Goal: Transaction & Acquisition: Purchase product/service

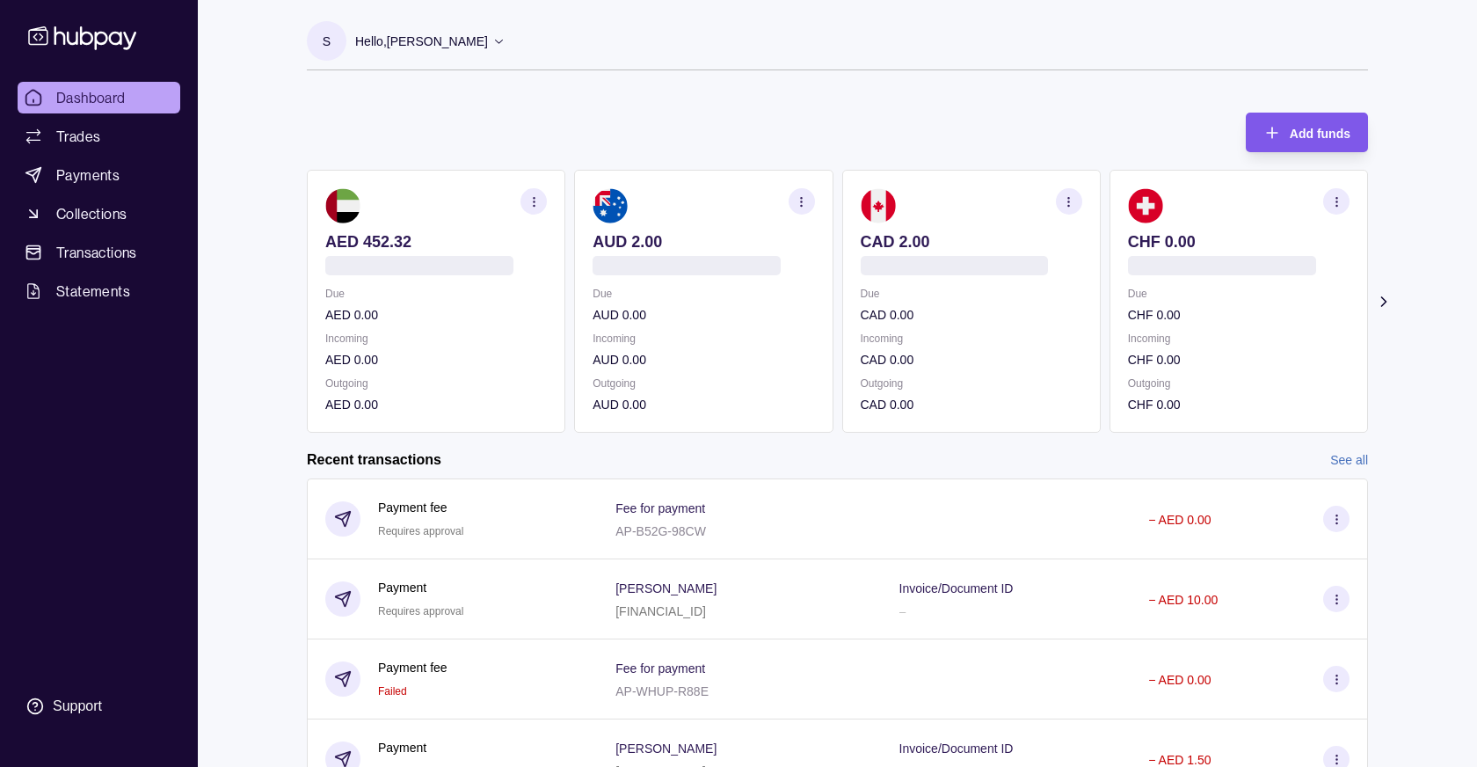
click at [1303, 136] on span "Add funds" at bounding box center [1320, 134] width 61 height 14
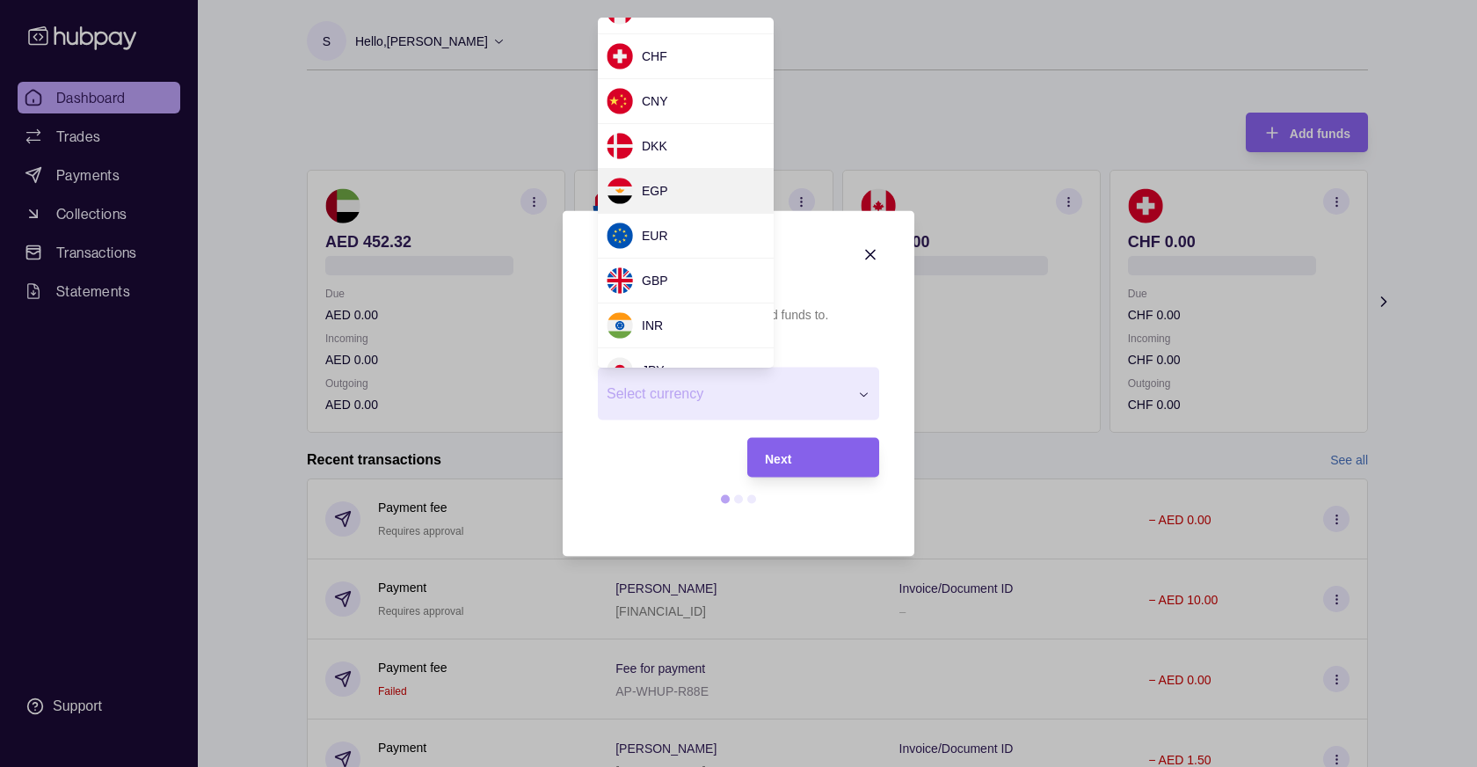
scroll to position [196, 0]
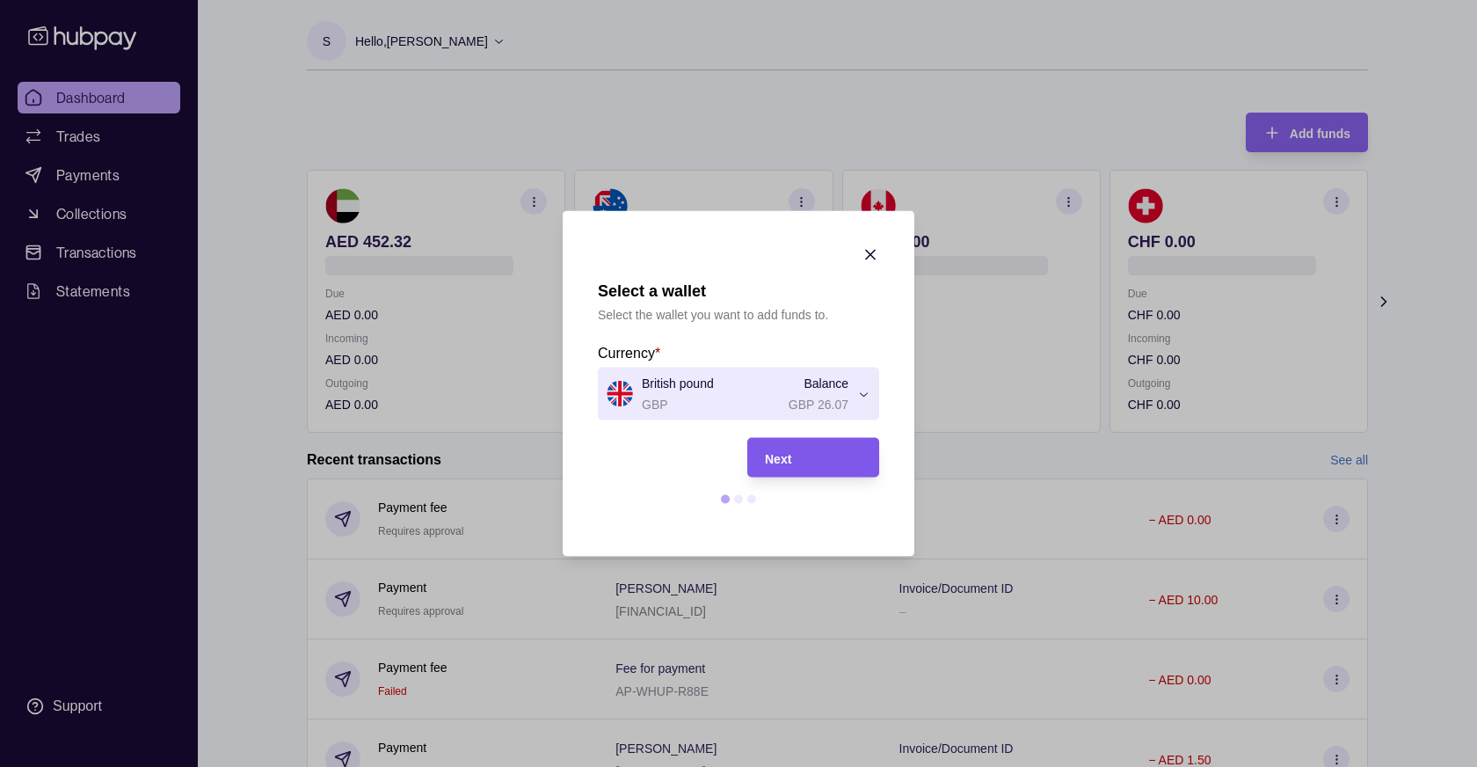
click at [806, 460] on div "Next" at bounding box center [813, 457] width 97 height 21
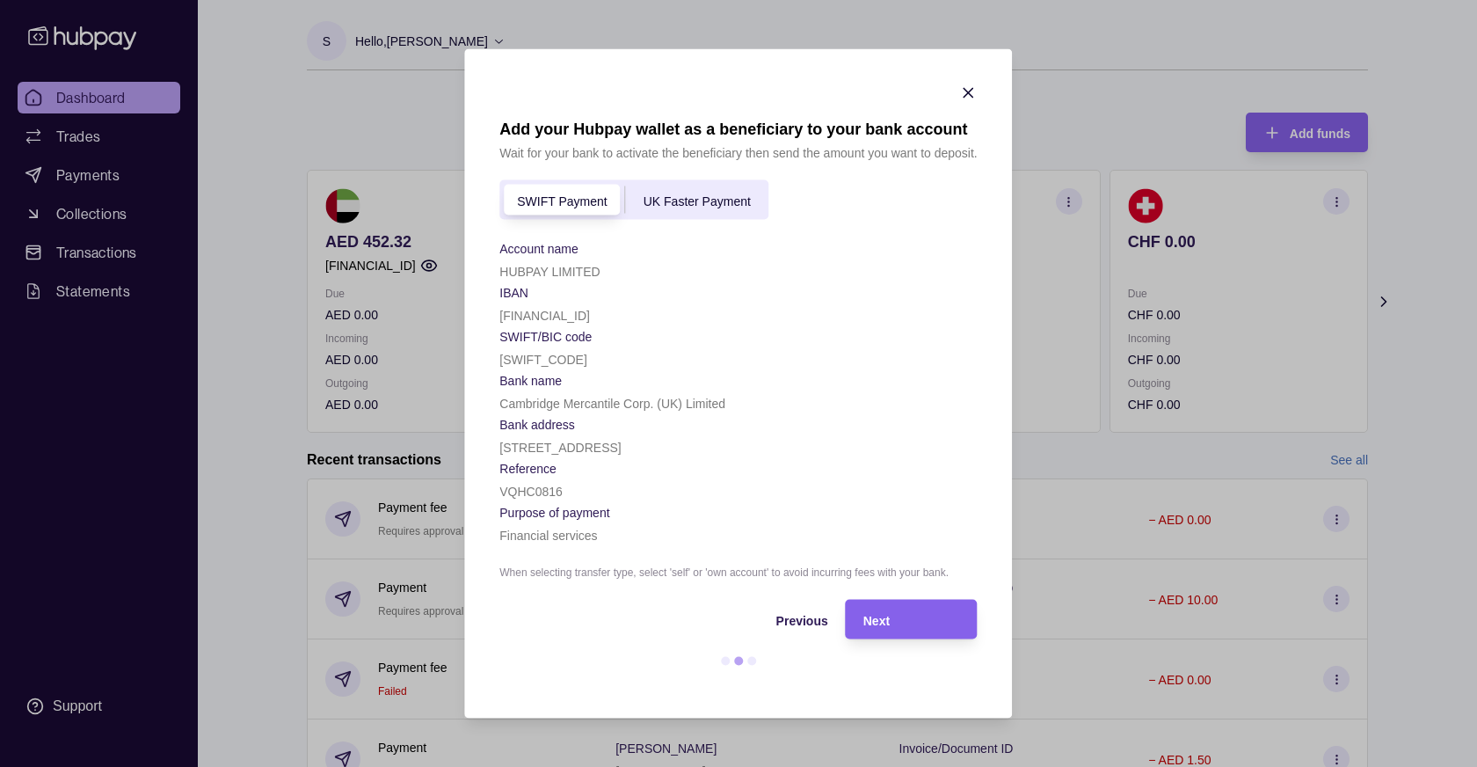
click at [695, 193] on span "UK Faster Payment" at bounding box center [697, 200] width 107 height 14
click at [964, 89] on icon "button" at bounding box center [968, 93] width 9 height 9
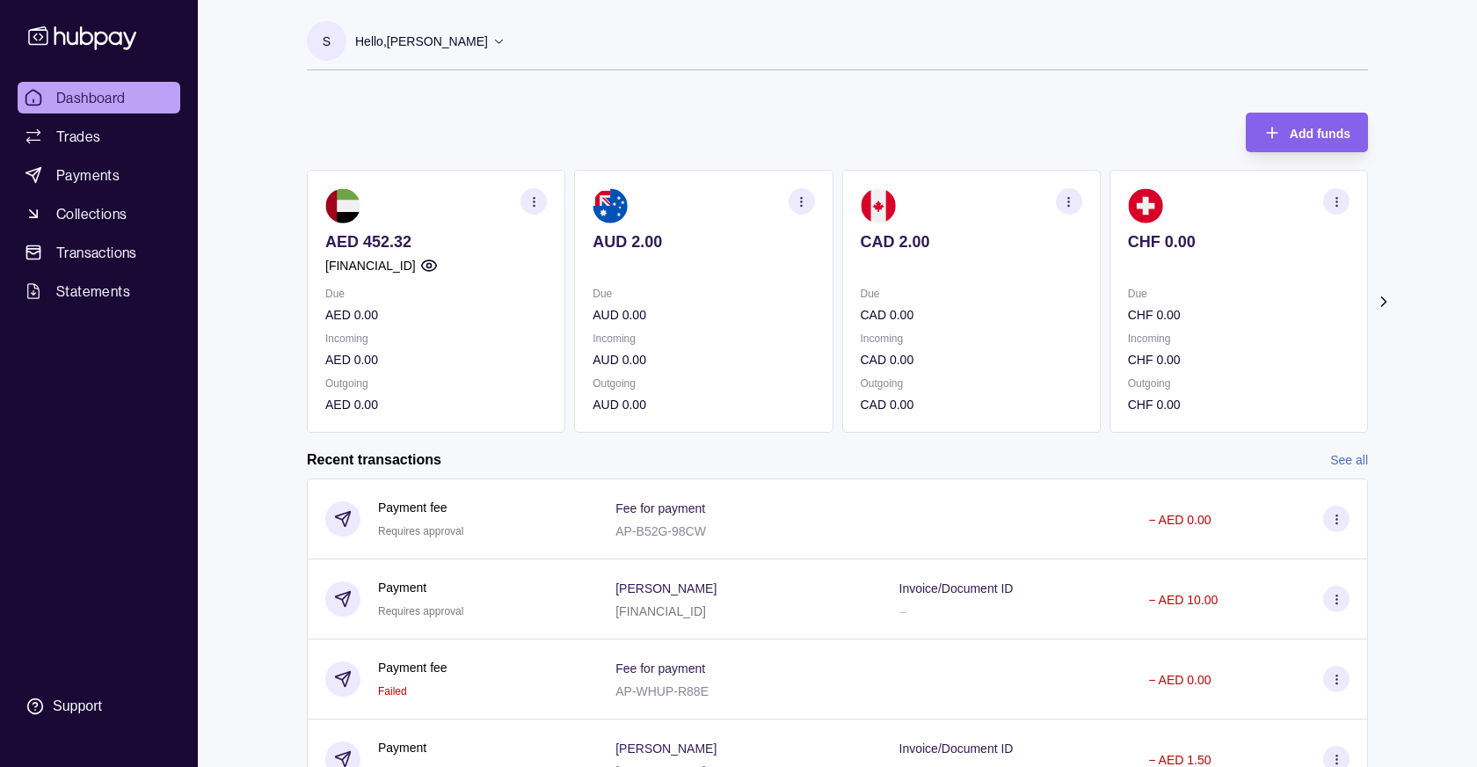
click at [471, 40] on p "Hello, [PERSON_NAME]" at bounding box center [421, 41] width 133 height 19
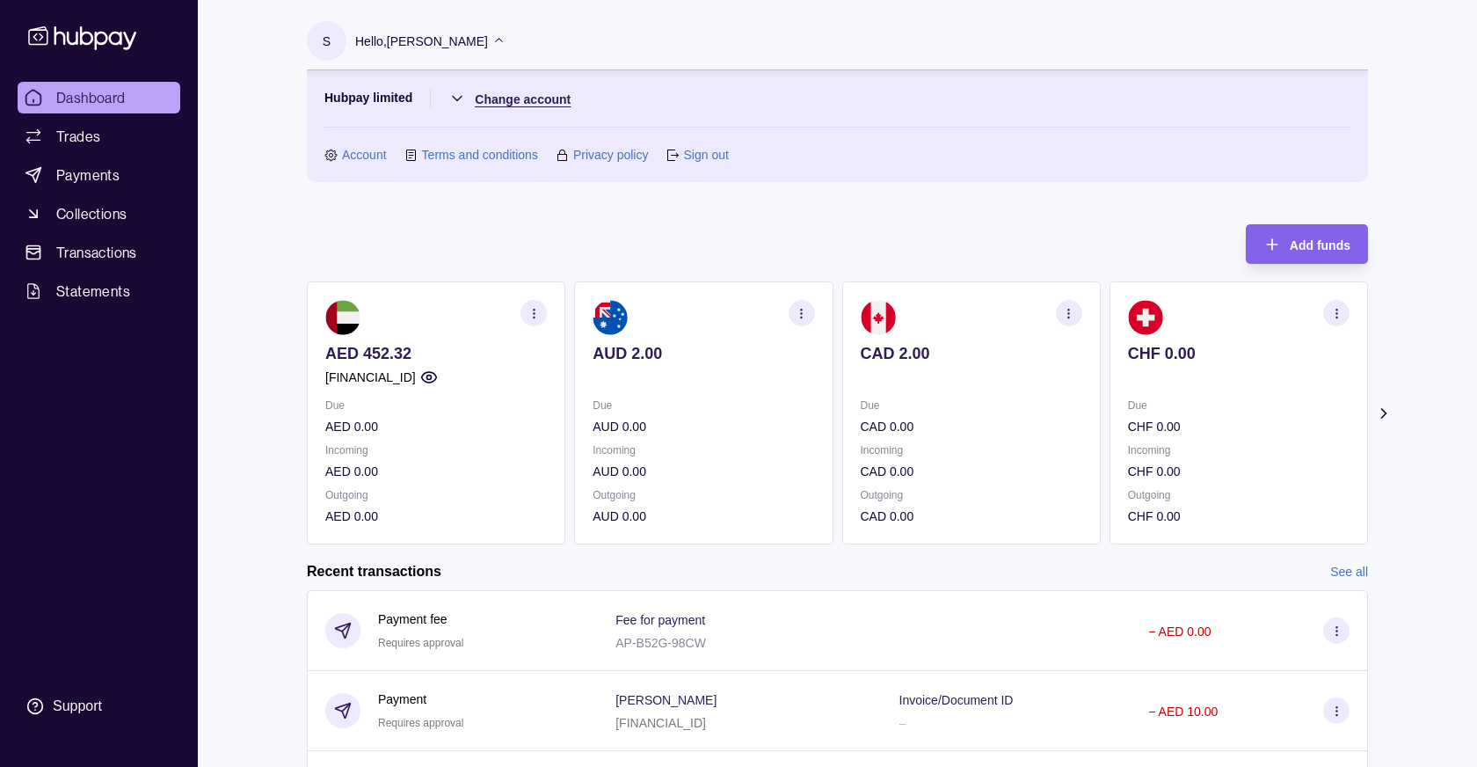
click at [513, 100] on html "Dashboard Trades Payments Collections Transactions Statements Support S Hello, …" at bounding box center [738, 595] width 1477 height 1191
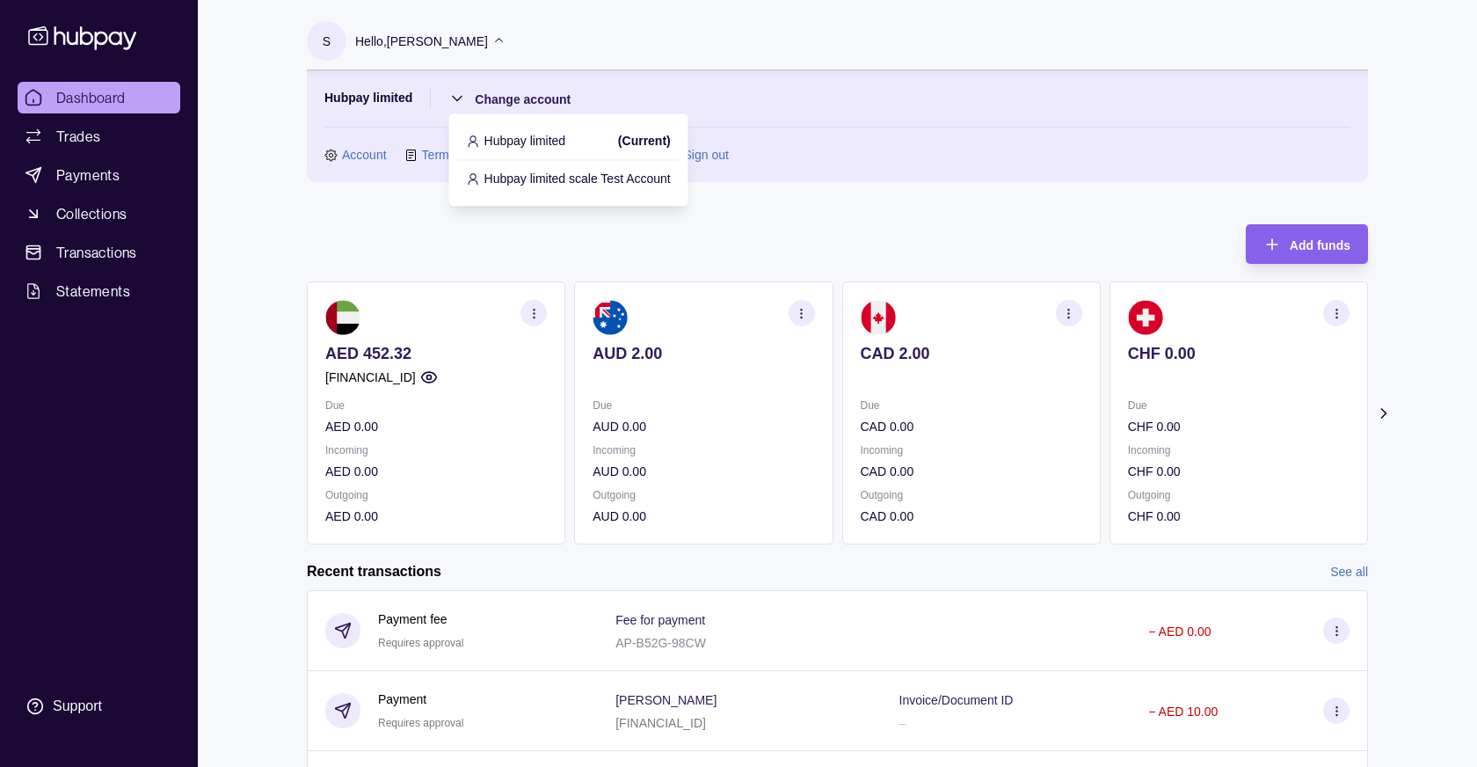
click at [550, 175] on p "Hubpay limited scale Test Account" at bounding box center [577, 178] width 186 height 19
